Goal: Information Seeking & Learning: Learn about a topic

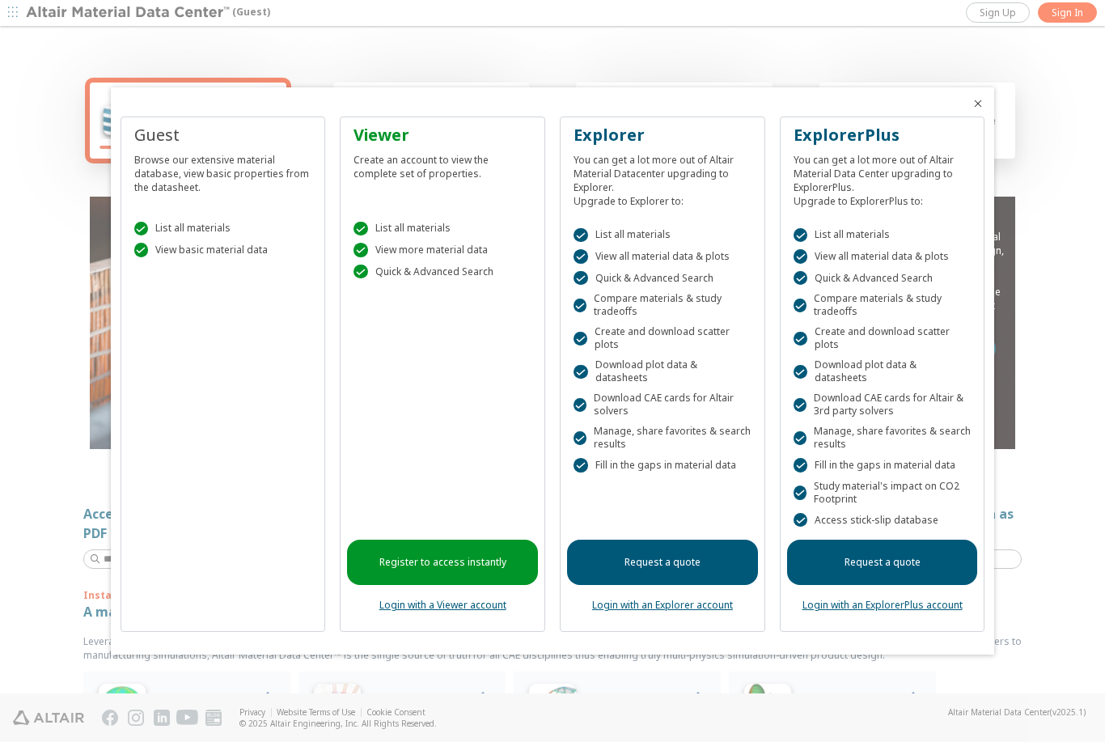
click at [970, 110] on span "Close" at bounding box center [977, 103] width 19 height 13
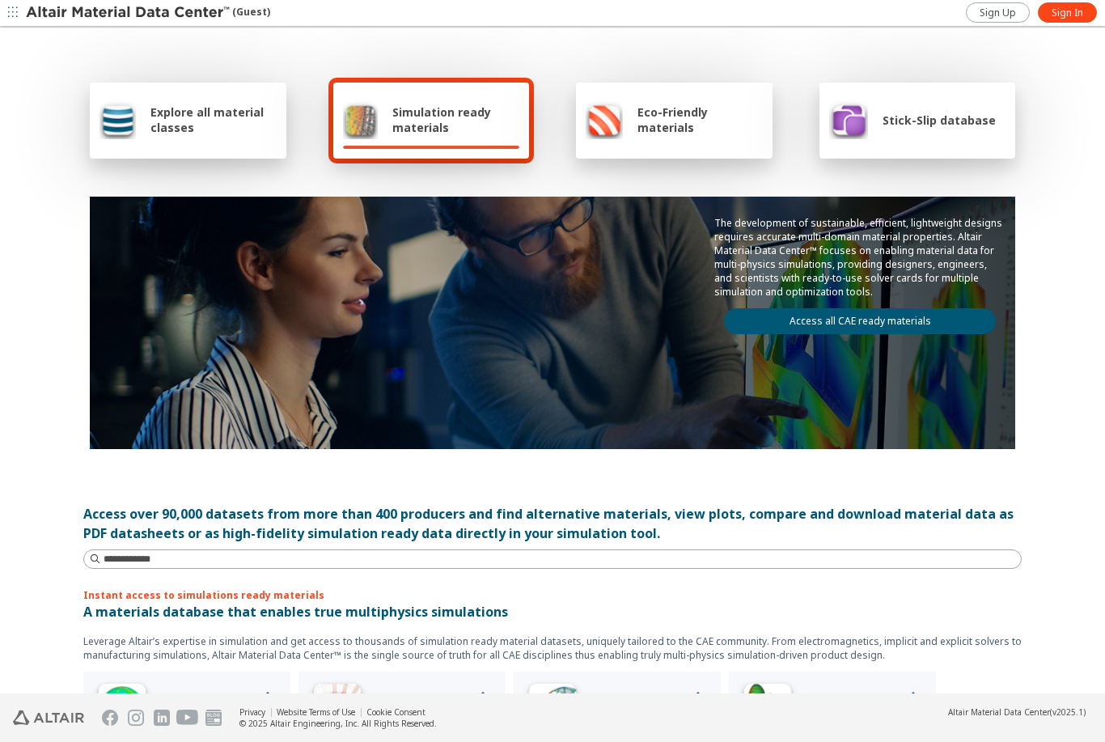
click at [681, 122] on span "Eco-Friendly materials" at bounding box center [699, 119] width 125 height 31
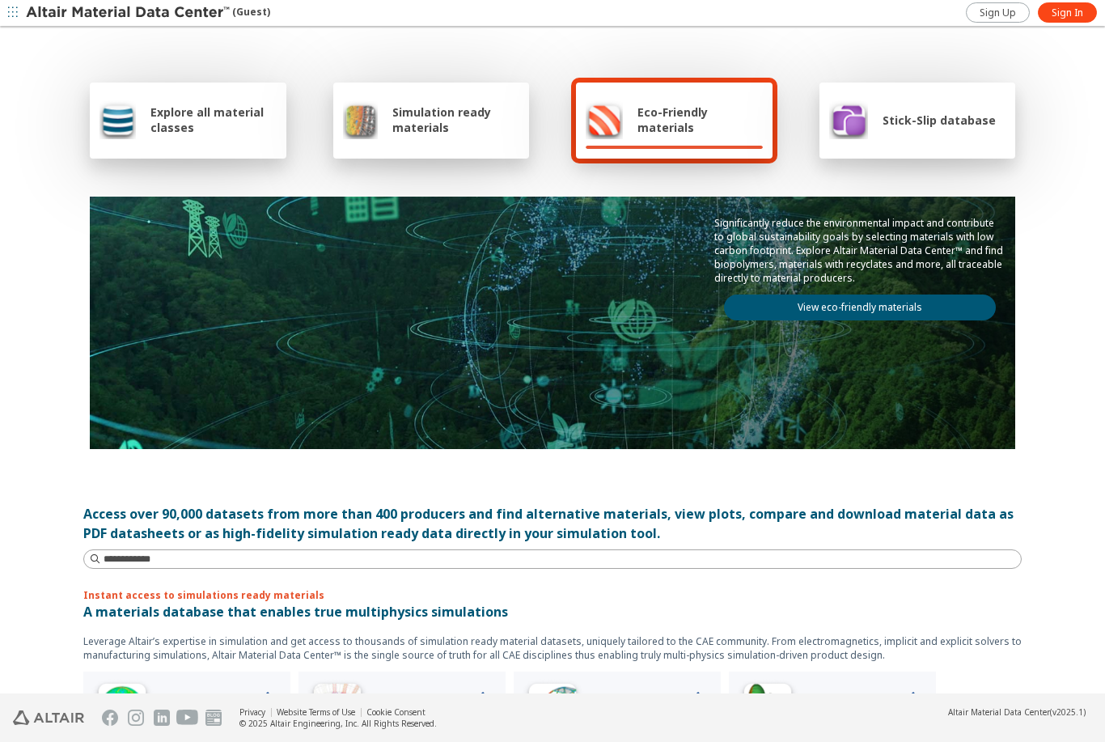
click at [145, 116] on div "Explore all material classes" at bounding box center [187, 119] width 177 height 39
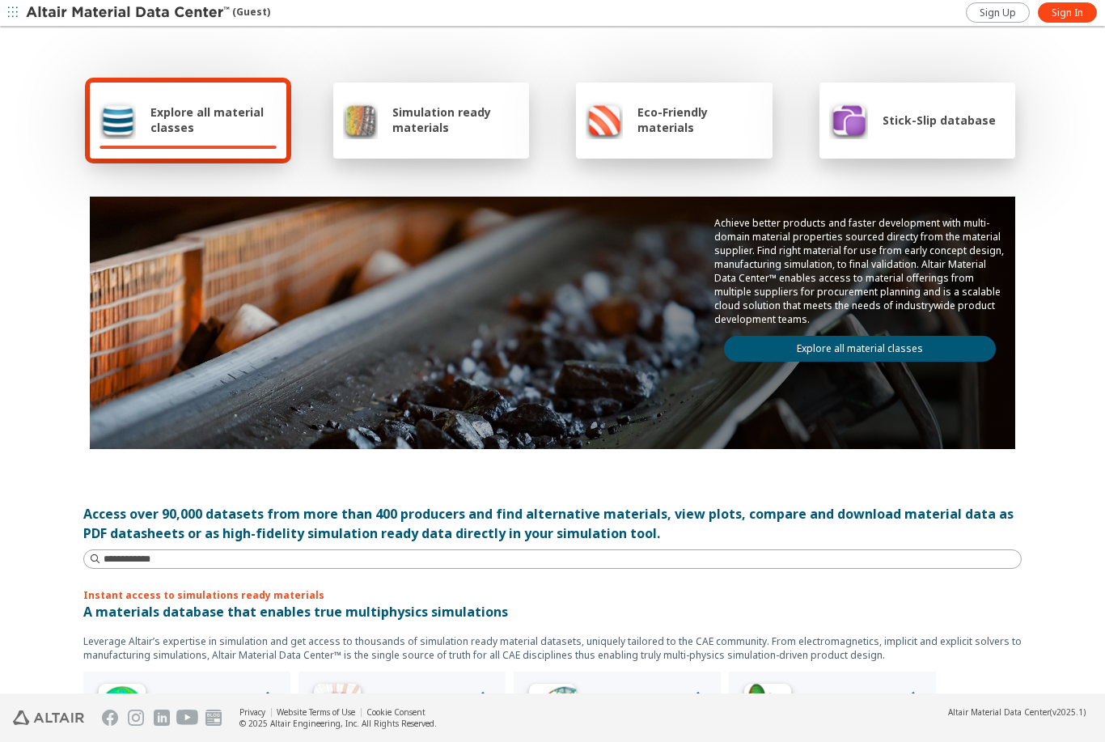
click at [832, 331] on div "Achieve better products and faster development with multi-domain material prope…" at bounding box center [859, 289] width 311 height 184
click at [924, 350] on link "Explore all material classes" at bounding box center [860, 349] width 272 height 26
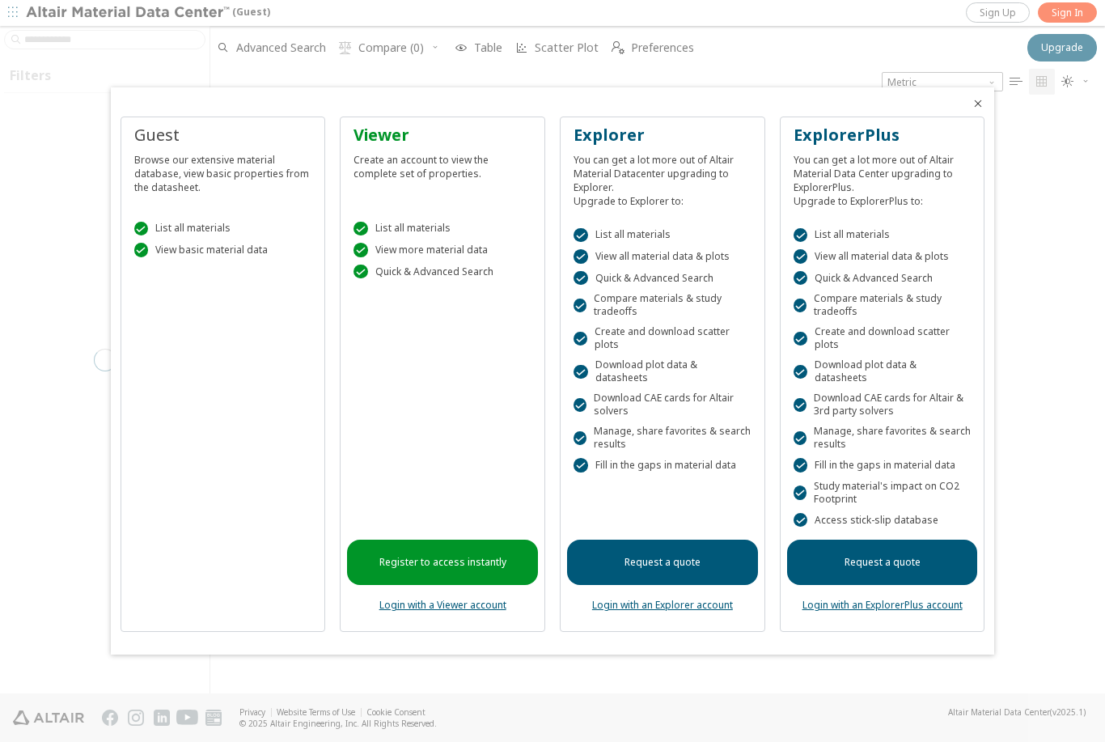
click at [966, 132] on div "ExplorerPlus You can get a lot more out of Altair Material Data Center upgradin…" at bounding box center [882, 374] width 205 height 516
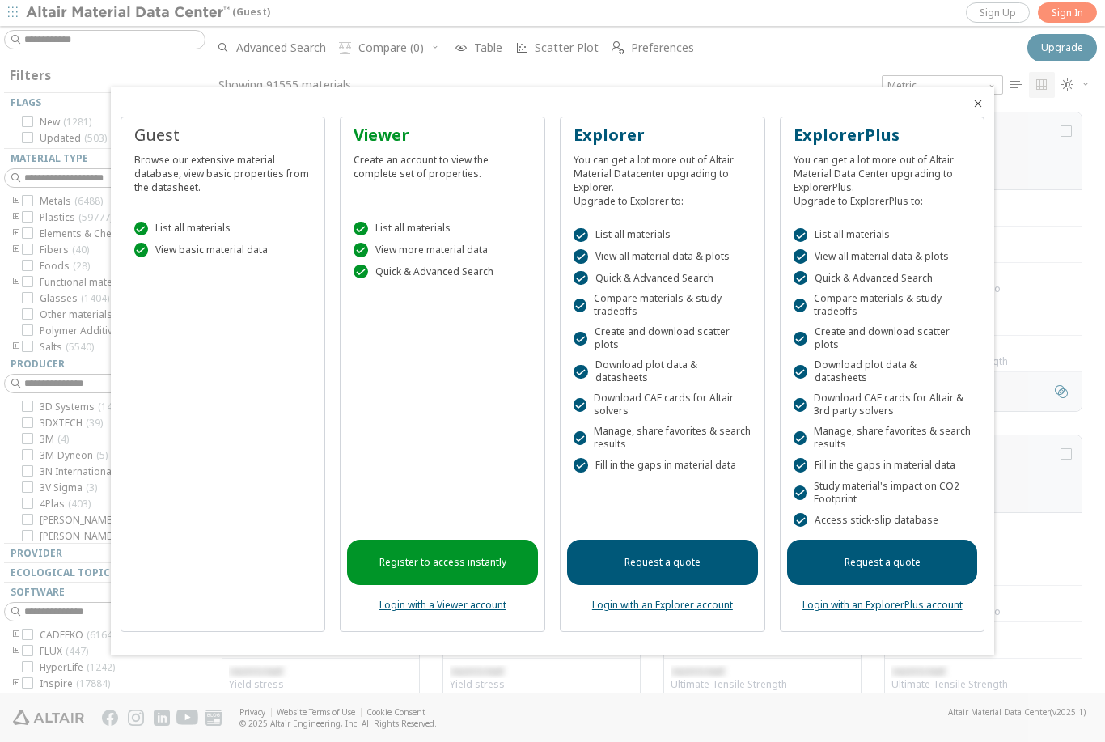
scroll to position [644, 894]
click at [968, 109] on span "Close" at bounding box center [977, 103] width 19 height 13
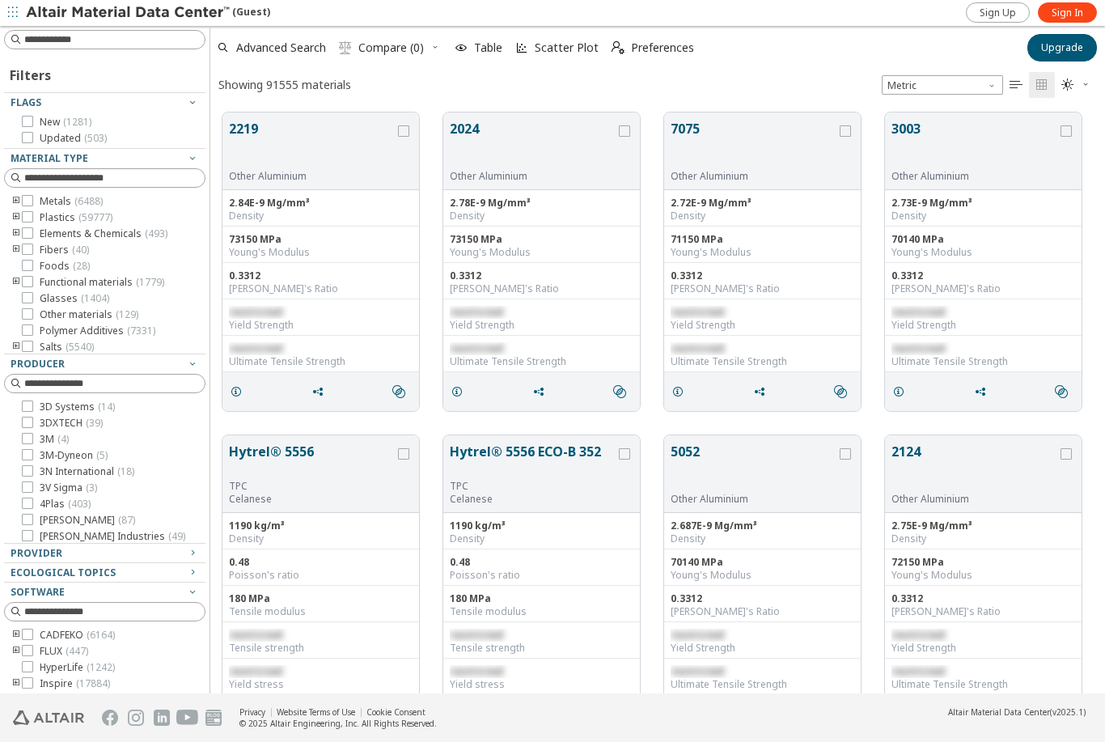
click at [263, 315] on span "restricted" at bounding box center [255, 312] width 53 height 14
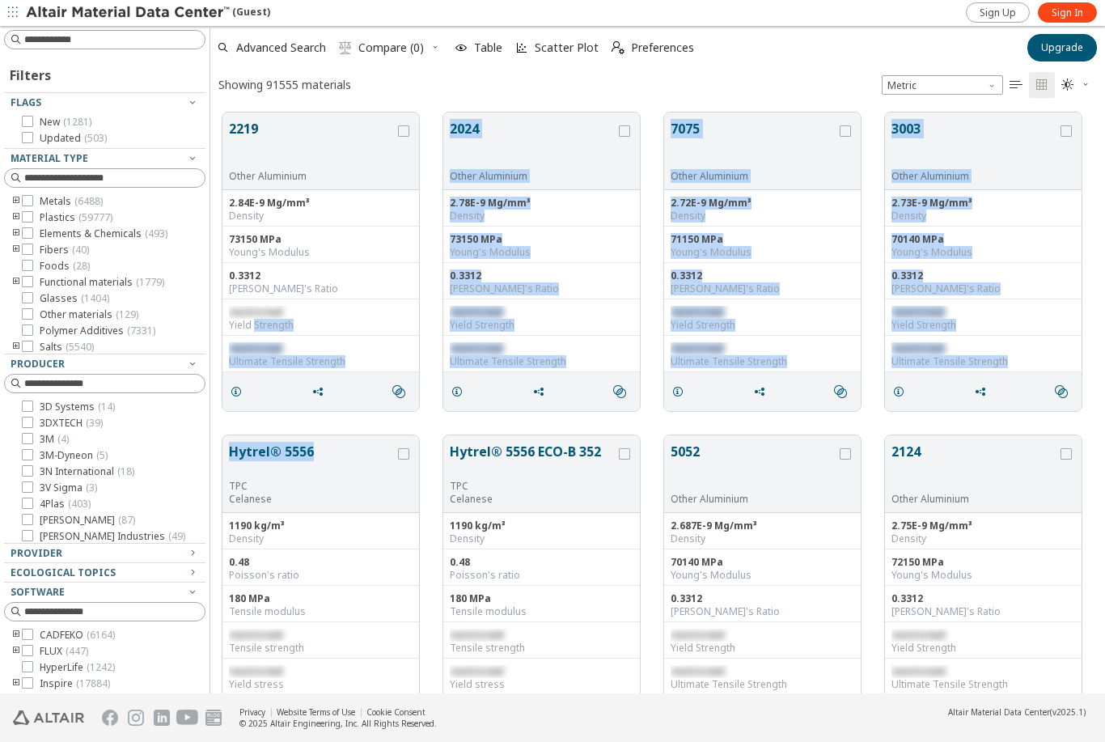
click at [264, 328] on div "Yield Strength" at bounding box center [321, 325] width 184 height 13
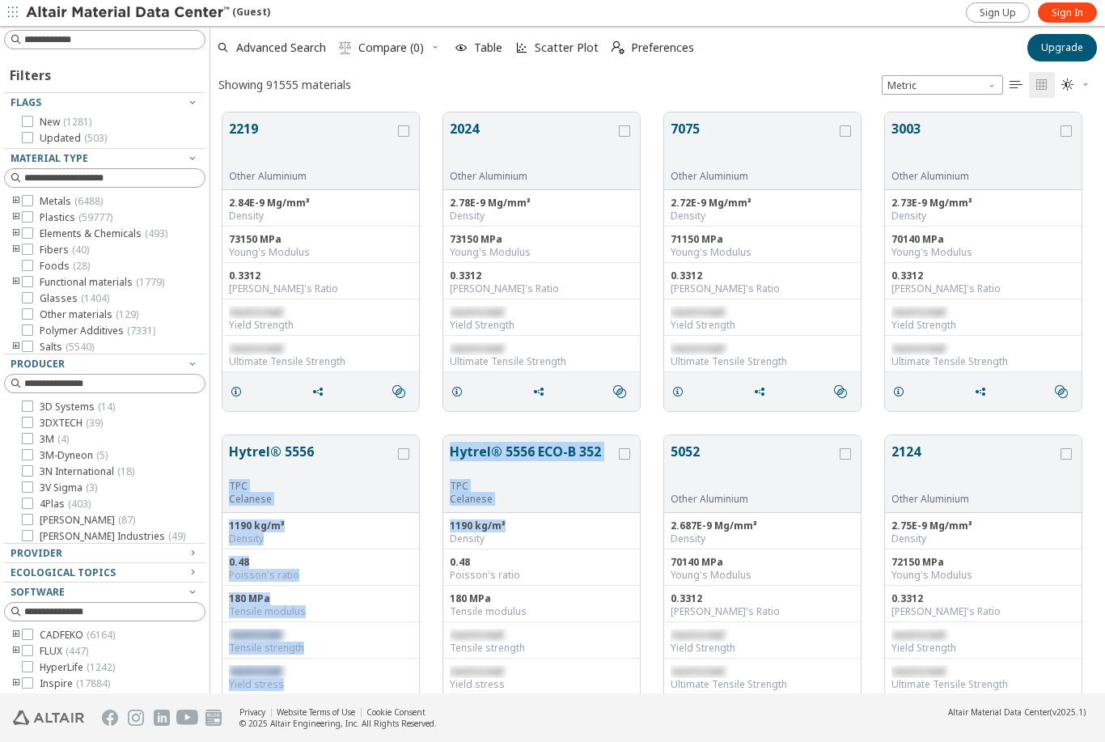
click at [424, 490] on div "Hytrel® 5556 TPC Celanese 1190 kg/m³ Density 0.48 Poisson's ratio 180 MPa Tensi…" at bounding box center [657, 584] width 894 height 323
